Goal: Contribute content

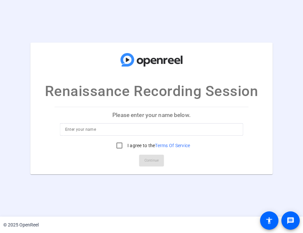
click at [139, 125] on div at bounding box center [151, 129] width 173 height 12
click at [141, 127] on input at bounding box center [151, 130] width 173 height 8
type input "[PERSON_NAME]"
click at [120, 146] on input "I agree to the Terms Of Service" at bounding box center [119, 145] width 13 height 13
checkbox input "true"
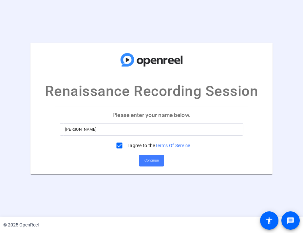
click at [164, 164] on mat-card-actions "Continue" at bounding box center [151, 160] width 199 height 17
click at [161, 162] on span at bounding box center [151, 161] width 25 height 16
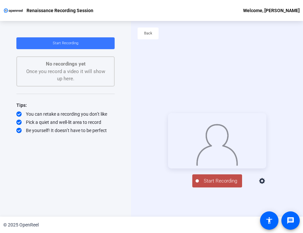
click at [208, 185] on span "Start Recording" at bounding box center [220, 181] width 43 height 8
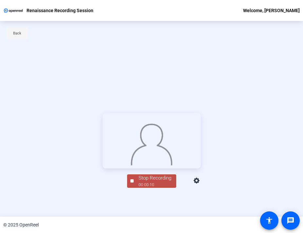
click at [23, 32] on span at bounding box center [17, 34] width 21 height 16
click at [26, 32] on span at bounding box center [17, 34] width 21 height 16
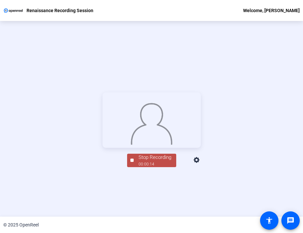
scroll to position [31, 0]
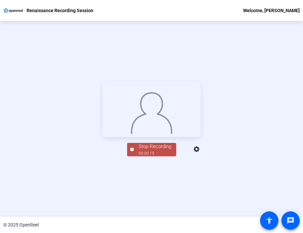
click at [146, 156] on div "00:00:15" at bounding box center [155, 154] width 33 height 6
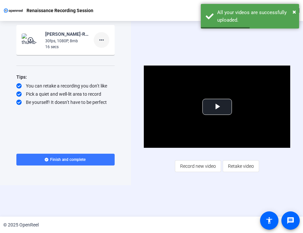
click at [99, 38] on mat-icon "more_horiz" at bounding box center [102, 40] width 8 height 8
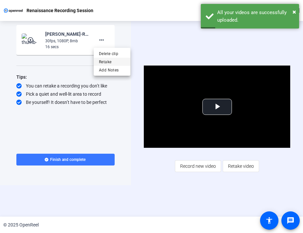
click at [115, 60] on span "Retake" at bounding box center [112, 62] width 26 height 8
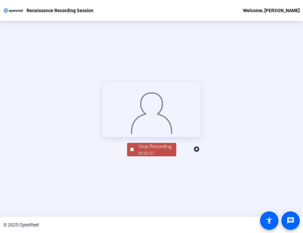
click at [144, 151] on div "Stop Recording" at bounding box center [155, 147] width 33 height 8
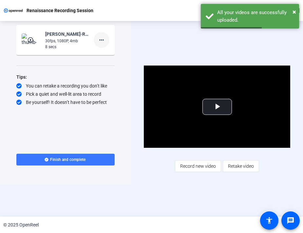
click at [98, 41] on mat-icon "more_horiz" at bounding box center [102, 40] width 8 height 8
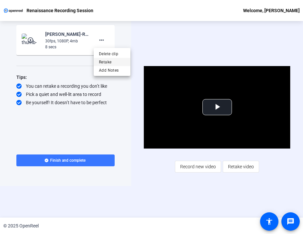
click at [120, 62] on span "Retake" at bounding box center [112, 62] width 26 height 8
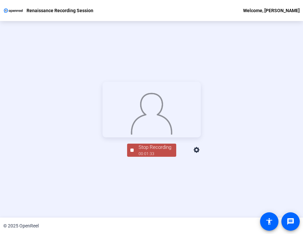
click at [171, 157] on span "Stop Recording 00:01:33" at bounding box center [155, 149] width 43 height 13
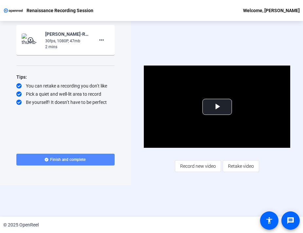
click at [74, 159] on span "Finish and complete" at bounding box center [67, 159] width 35 height 5
